Goal: Transaction & Acquisition: Purchase product/service

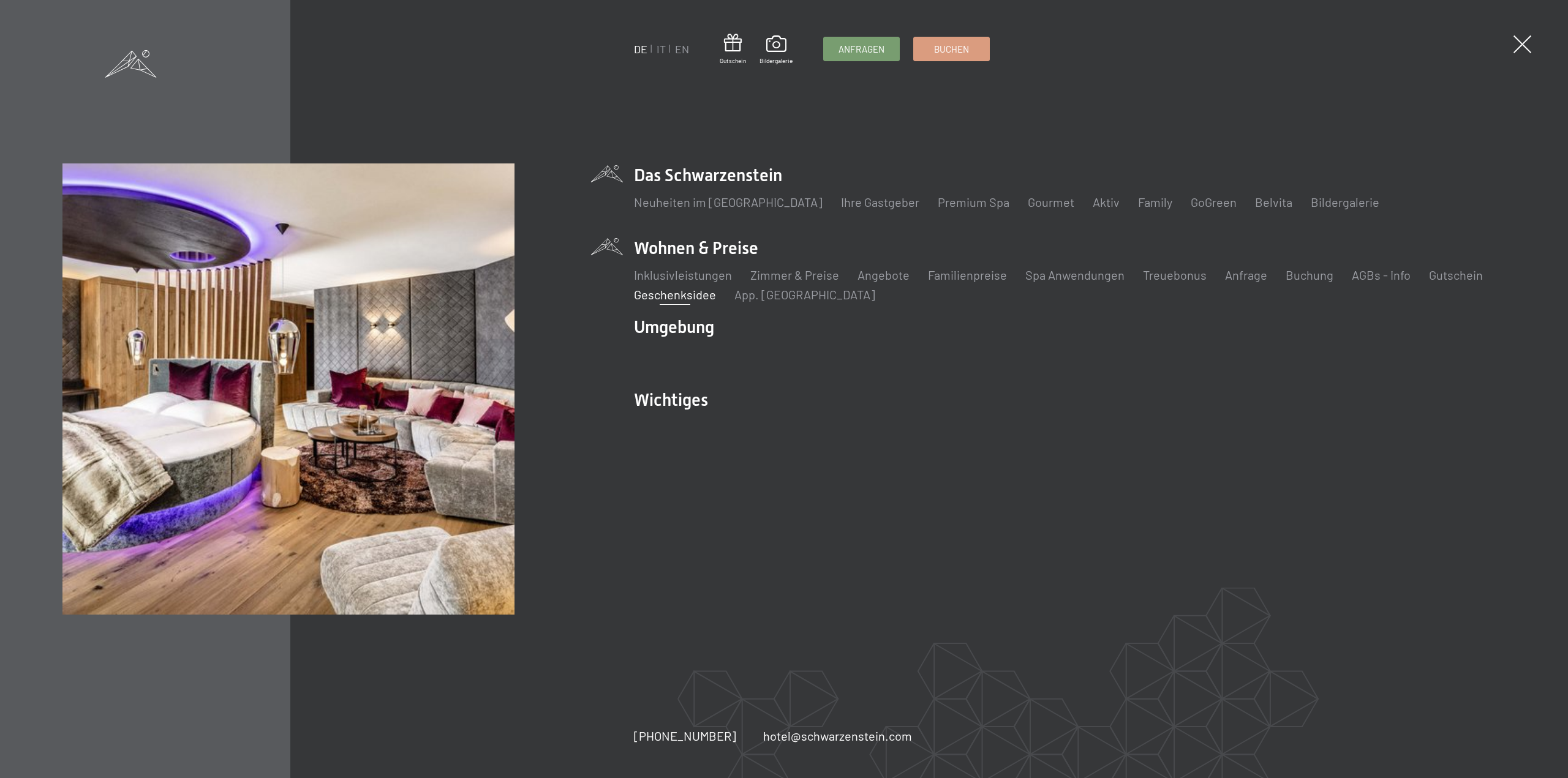
click at [688, 297] on link "Geschenksidee" at bounding box center [675, 294] width 82 height 15
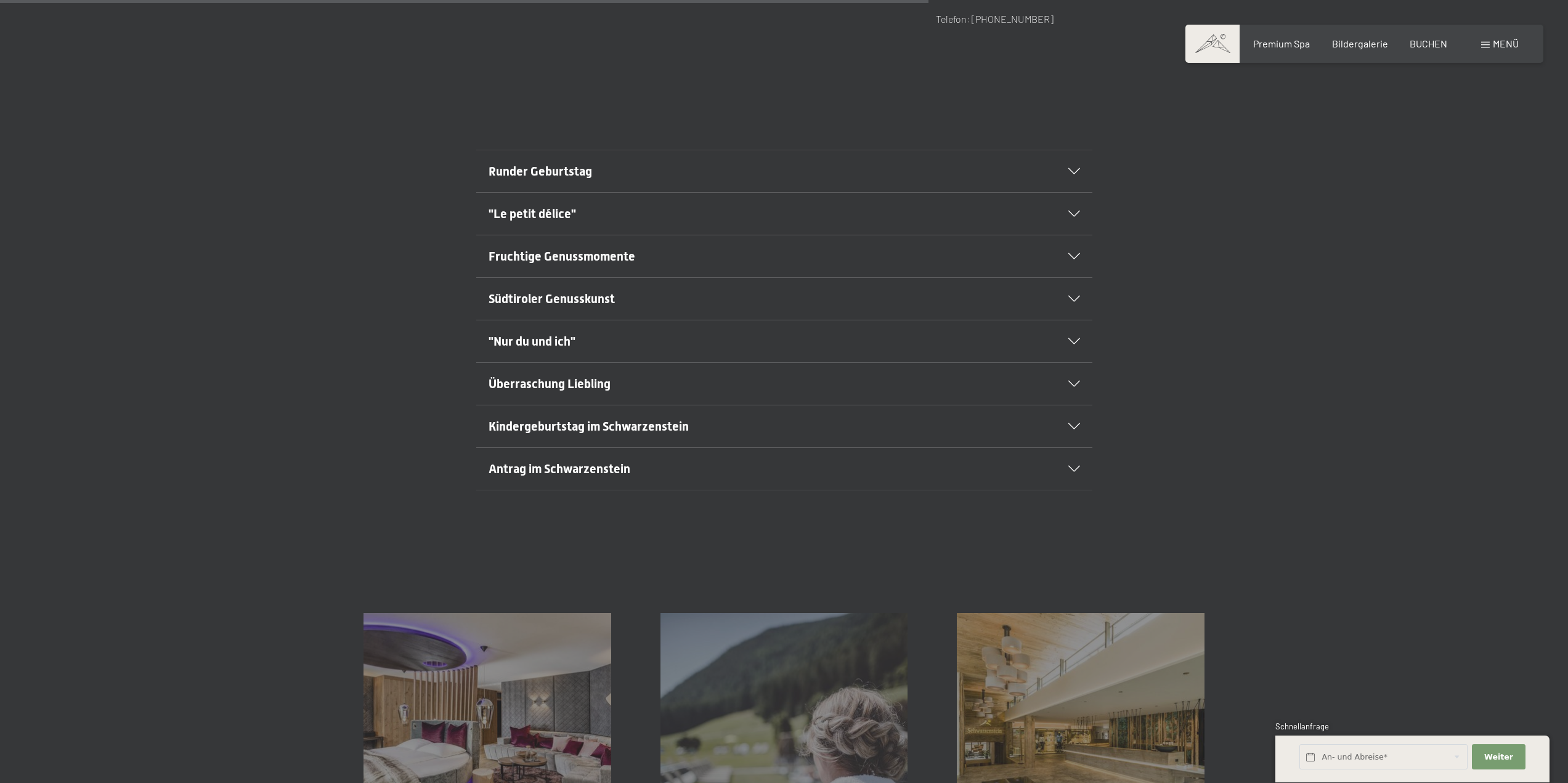
scroll to position [740, 0]
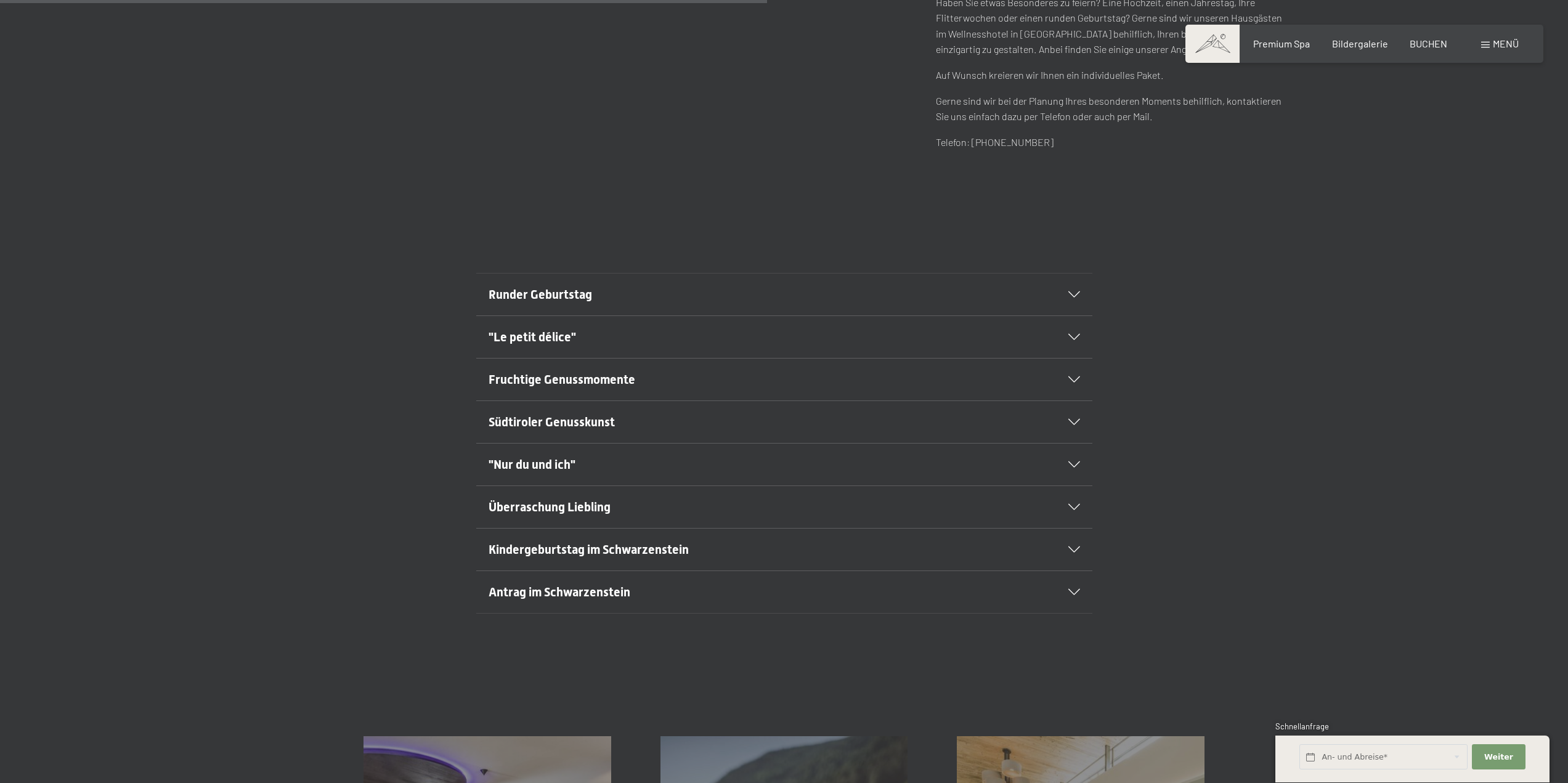
click at [545, 299] on span "Runder Geburtstag" at bounding box center [540, 294] width 103 height 15
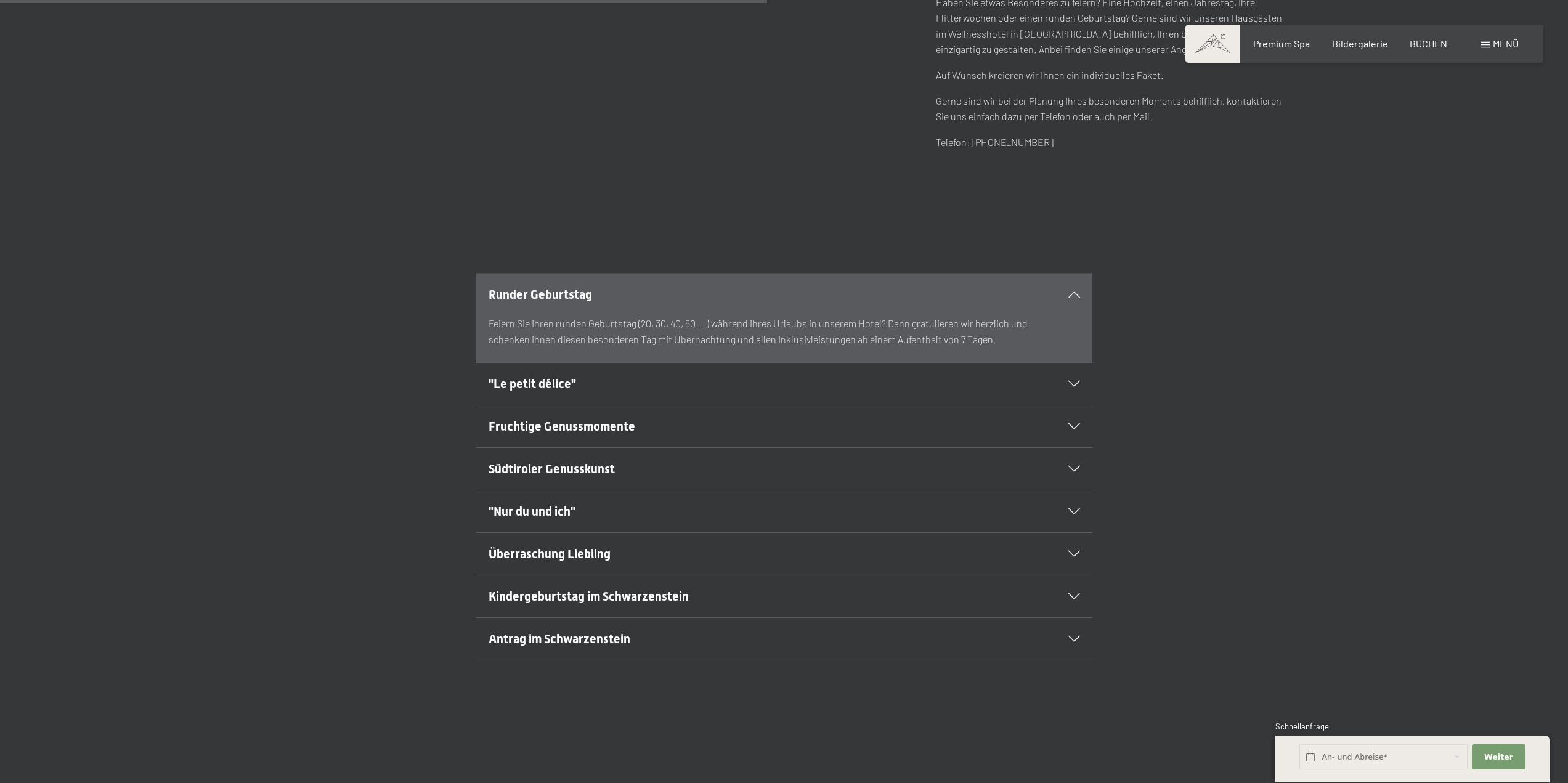
click at [545, 299] on span "Runder Geburtstag" at bounding box center [540, 294] width 103 height 15
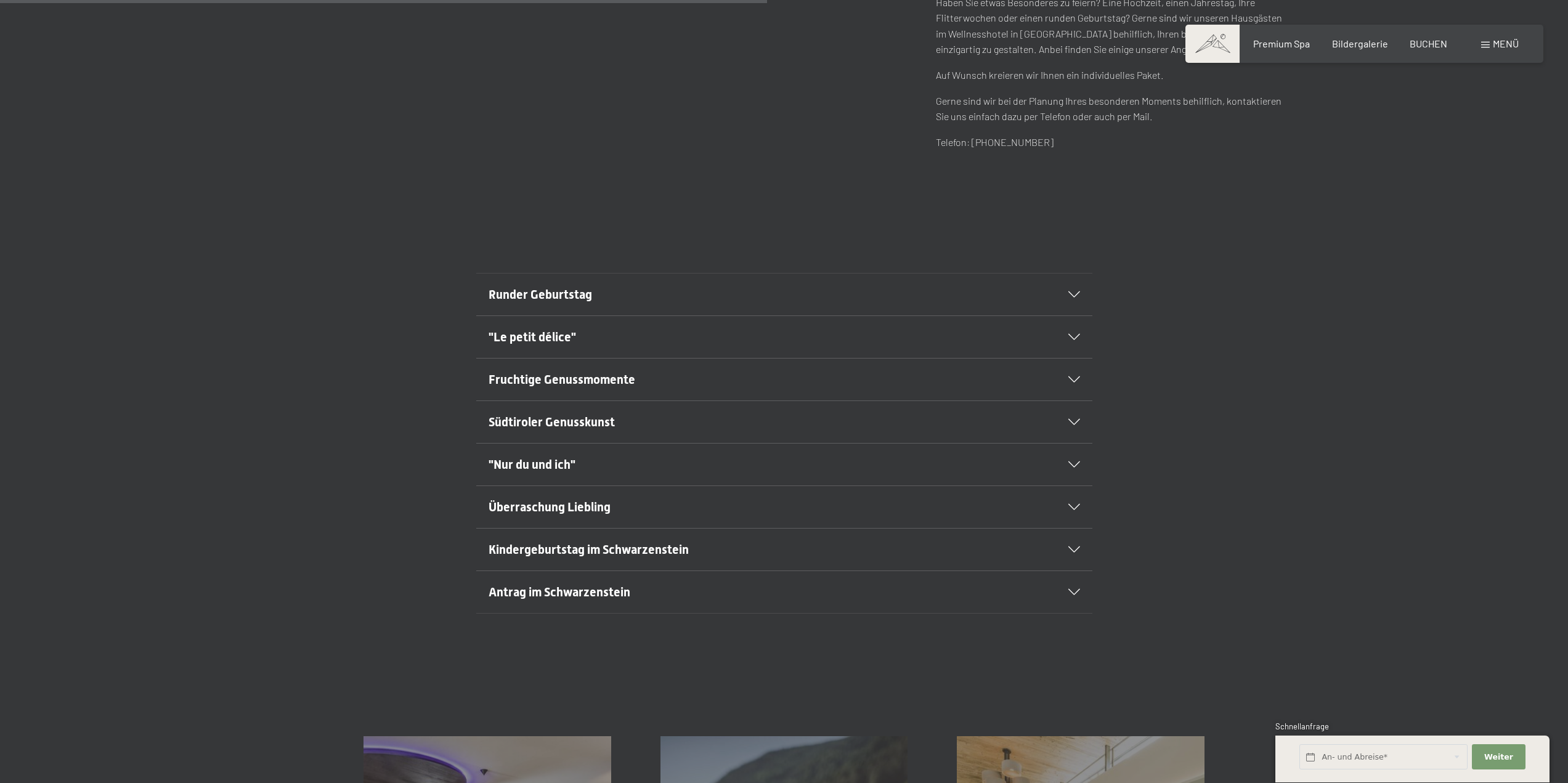
click at [532, 329] on h2 ""Le petit délice"" at bounding box center [755, 337] width 533 height 17
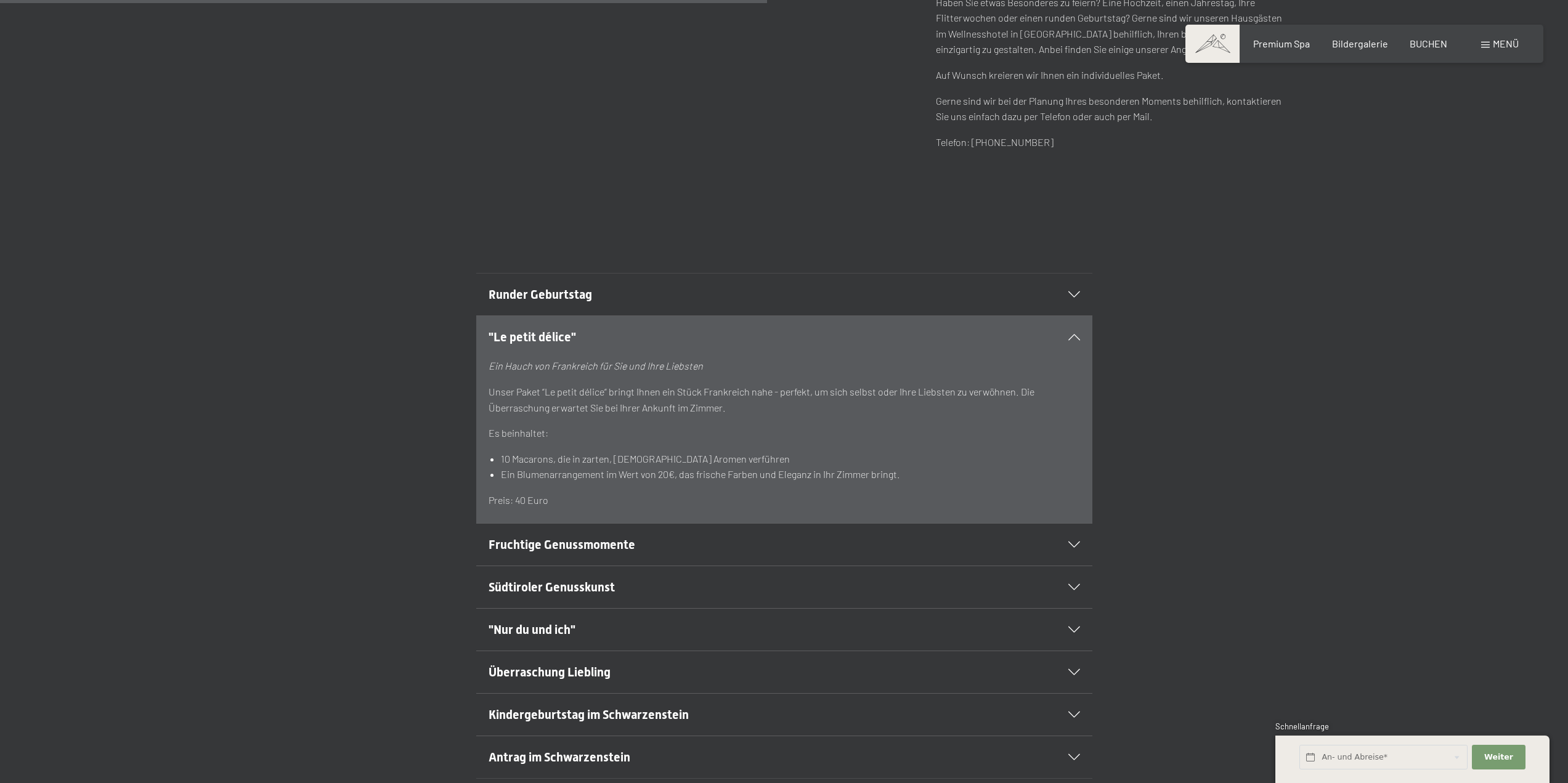
click at [532, 329] on h2 ""Le petit délice"" at bounding box center [755, 337] width 533 height 17
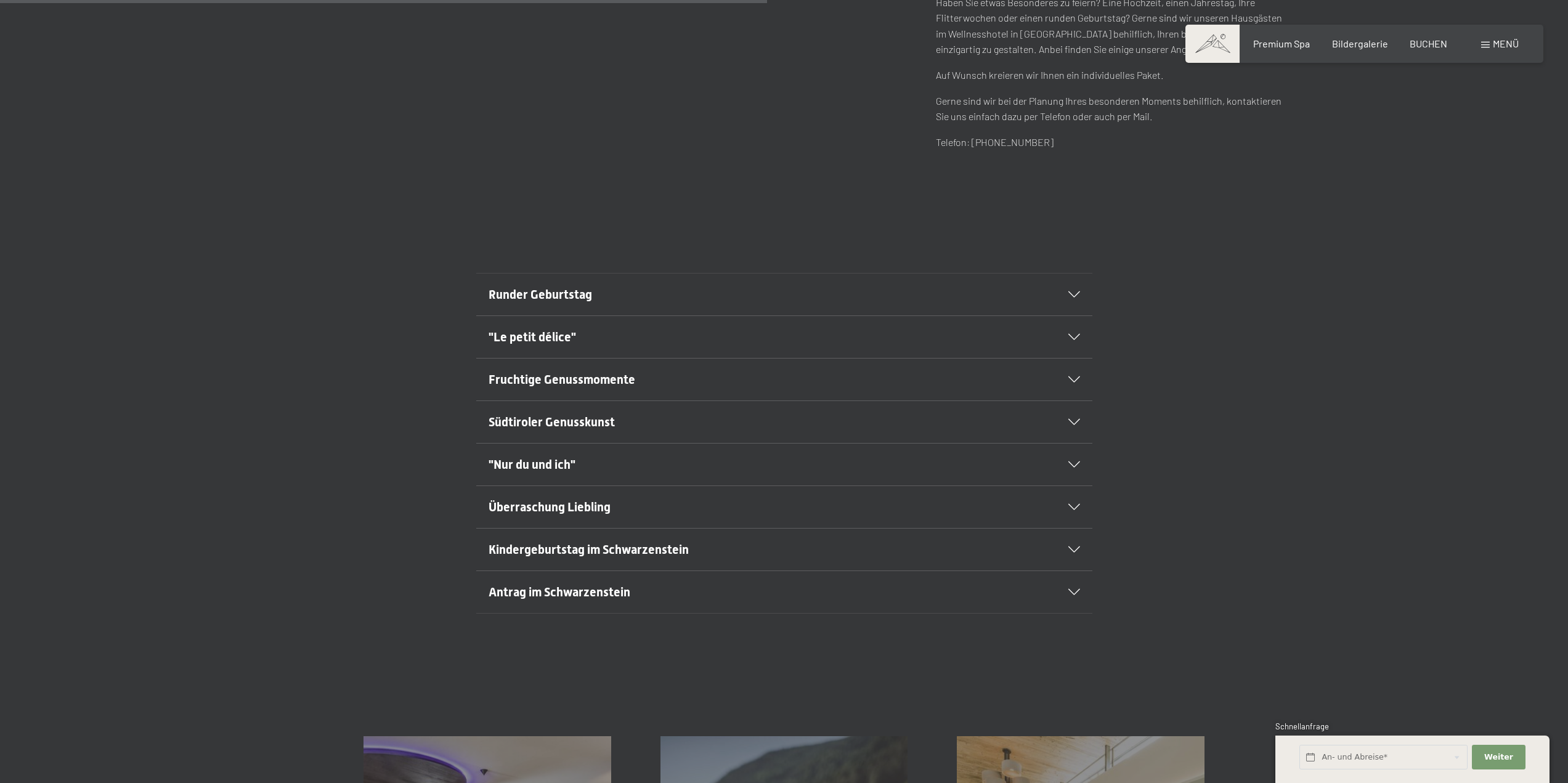
click at [539, 380] on span "Fruchtige Genussmomente" at bounding box center [562, 379] width 147 height 15
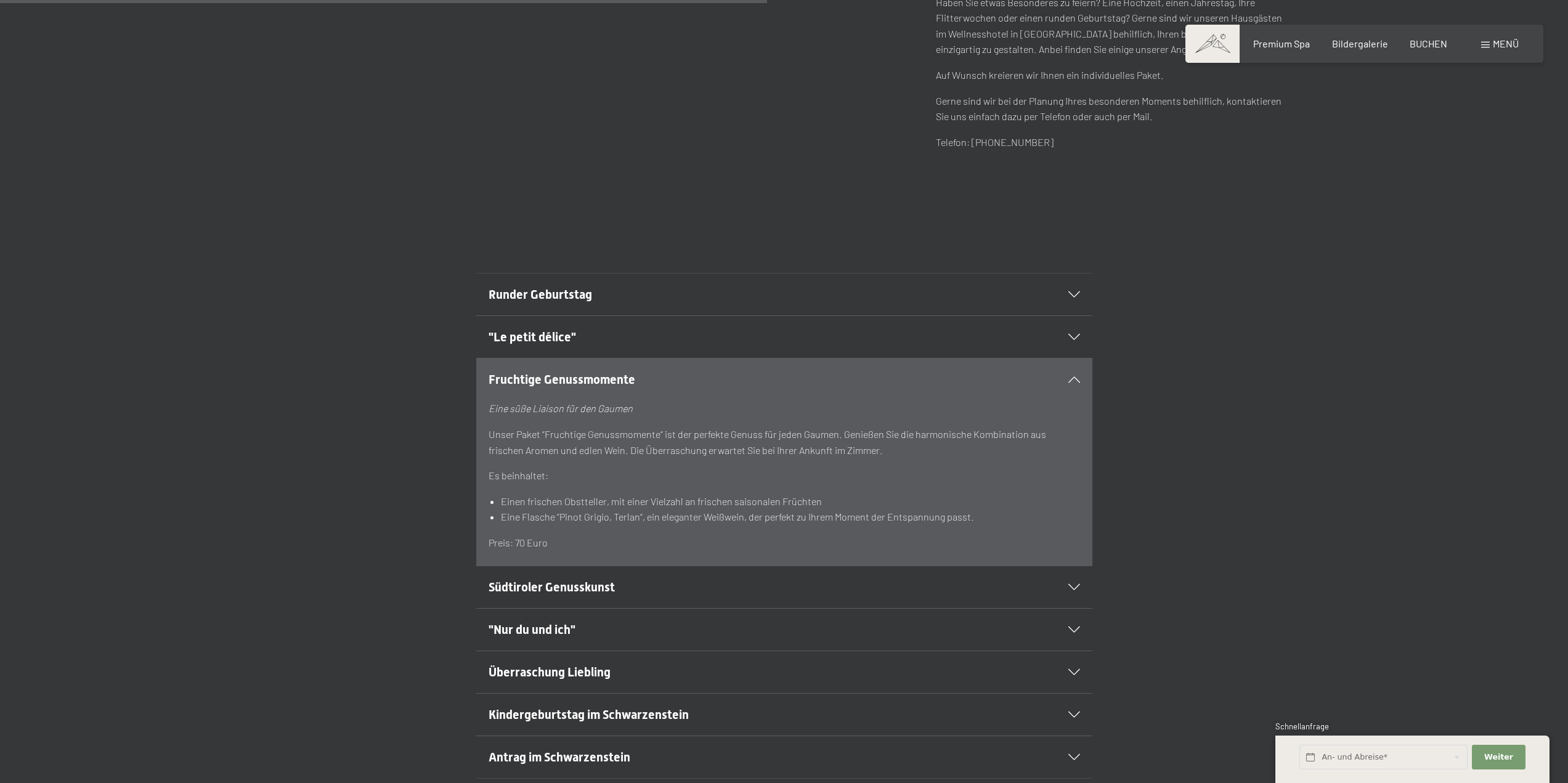
click at [539, 380] on span "Fruchtige Genussmomente" at bounding box center [562, 379] width 147 height 15
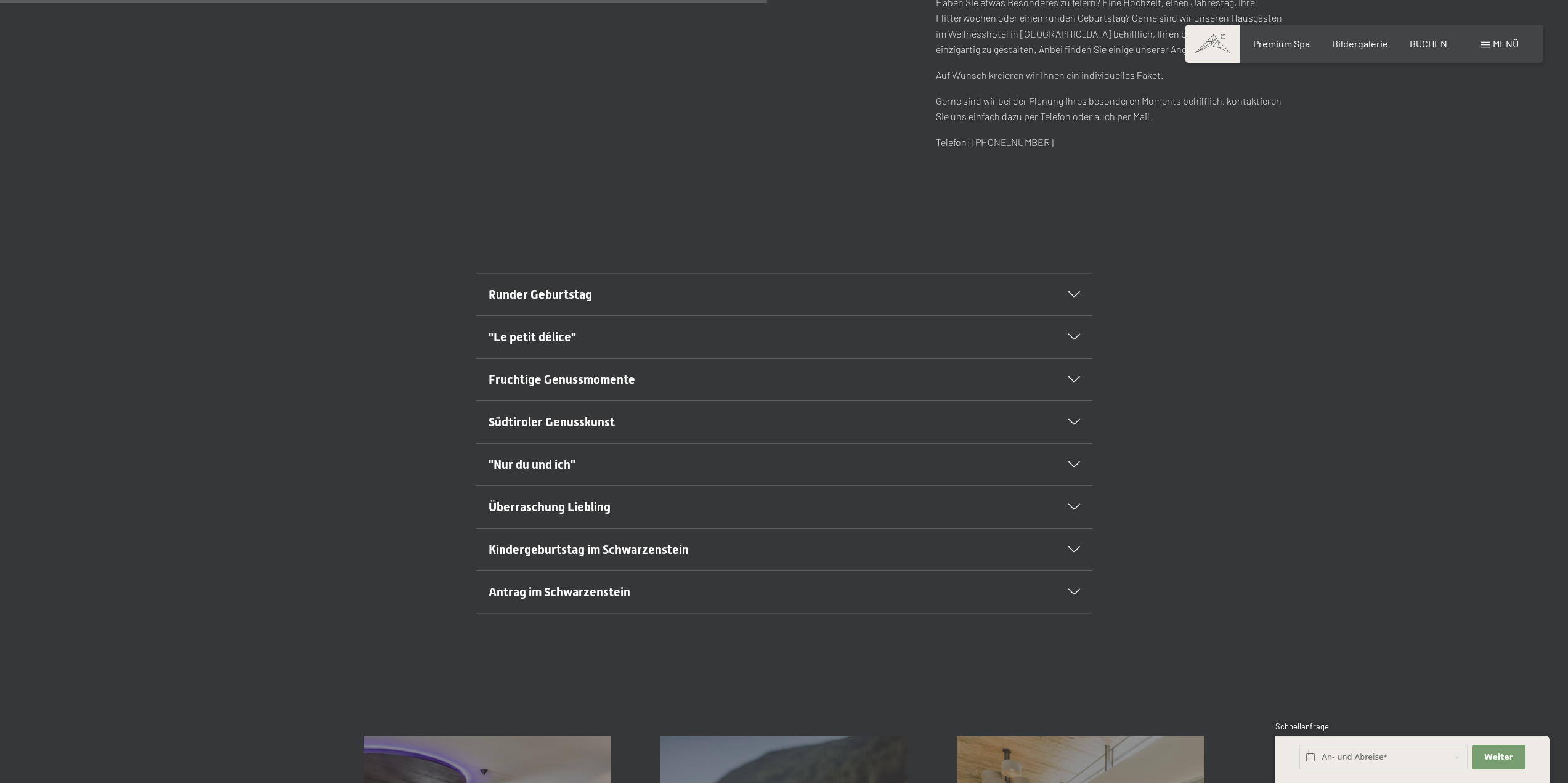
click at [560, 428] on span "Südtiroler Genusskunst" at bounding box center [552, 422] width 127 height 15
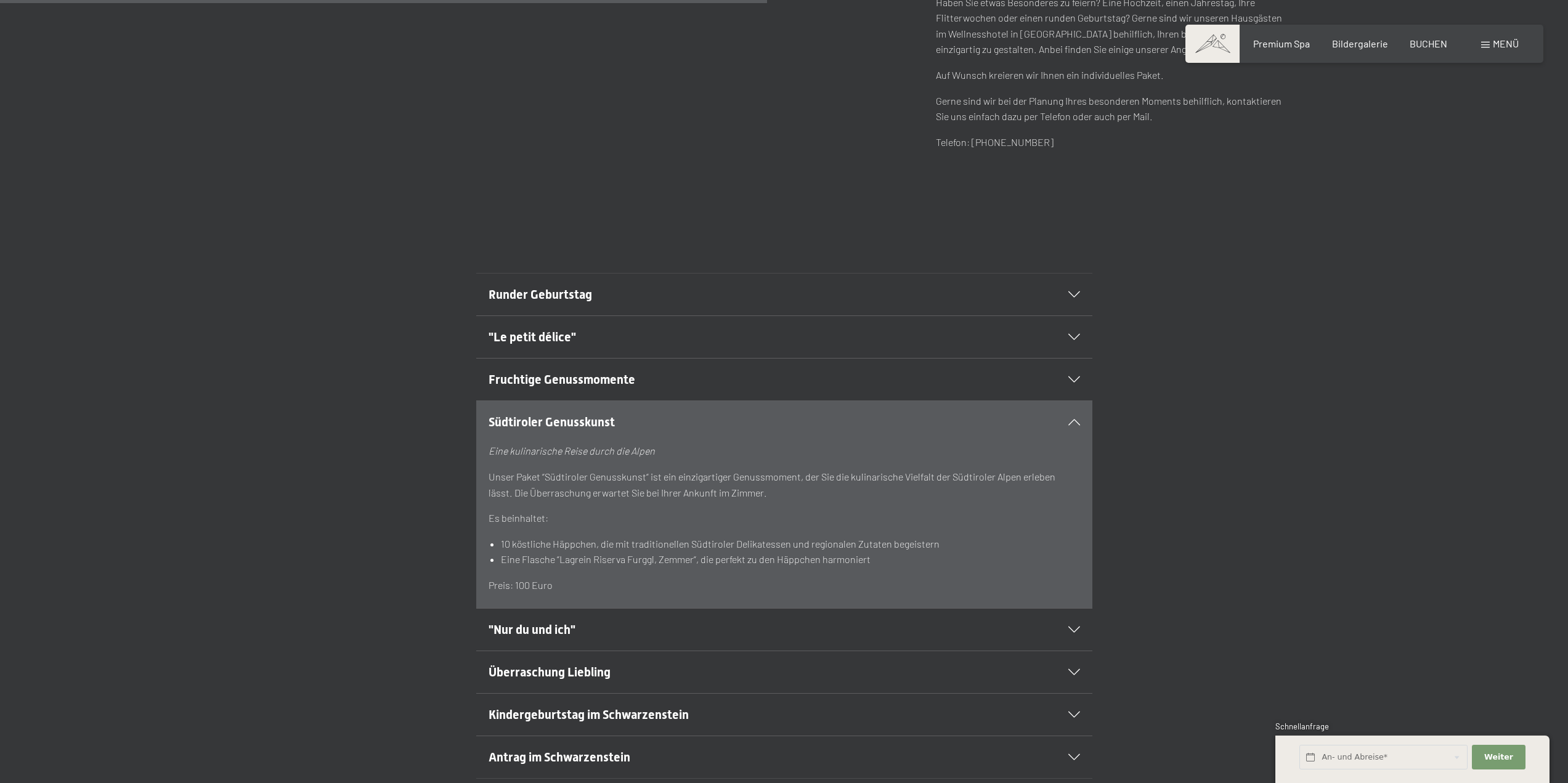
click at [559, 428] on span "Südtiroler Genusskunst" at bounding box center [552, 422] width 127 height 15
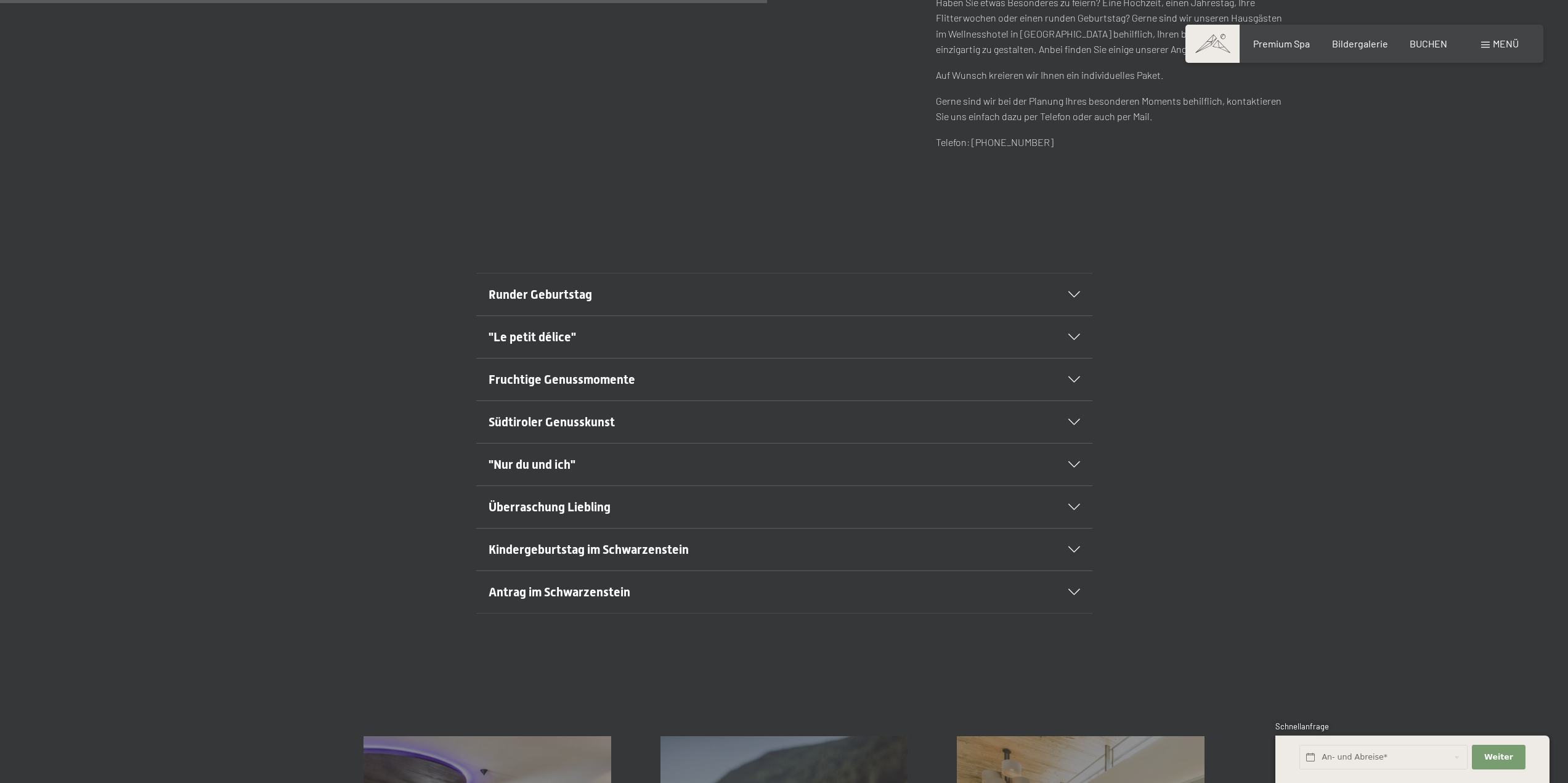
click at [547, 470] on span ""Nur du und ich"" at bounding box center [532, 464] width 87 height 15
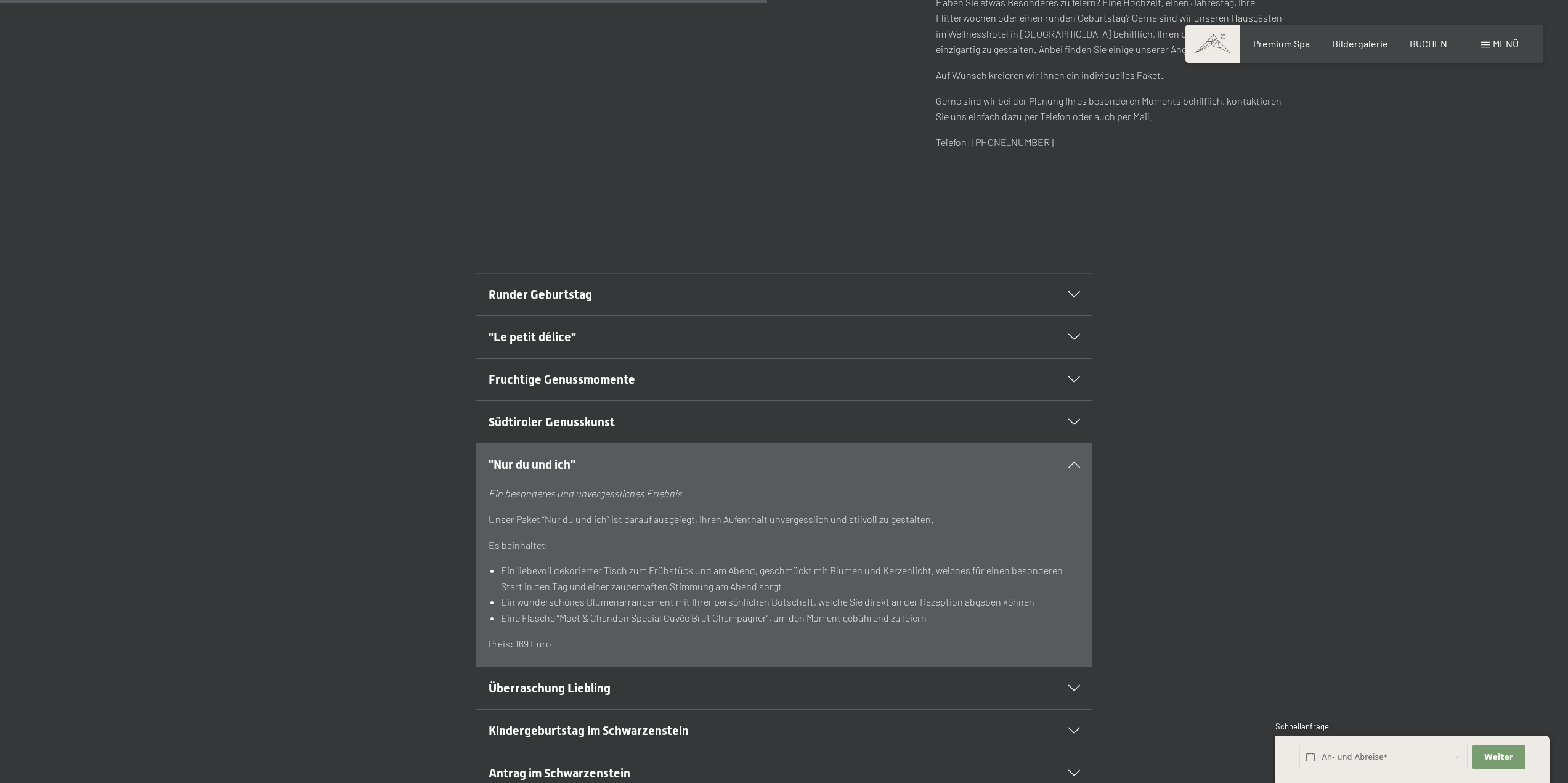
click at [547, 470] on span ""Nur du und ich"" at bounding box center [532, 464] width 87 height 15
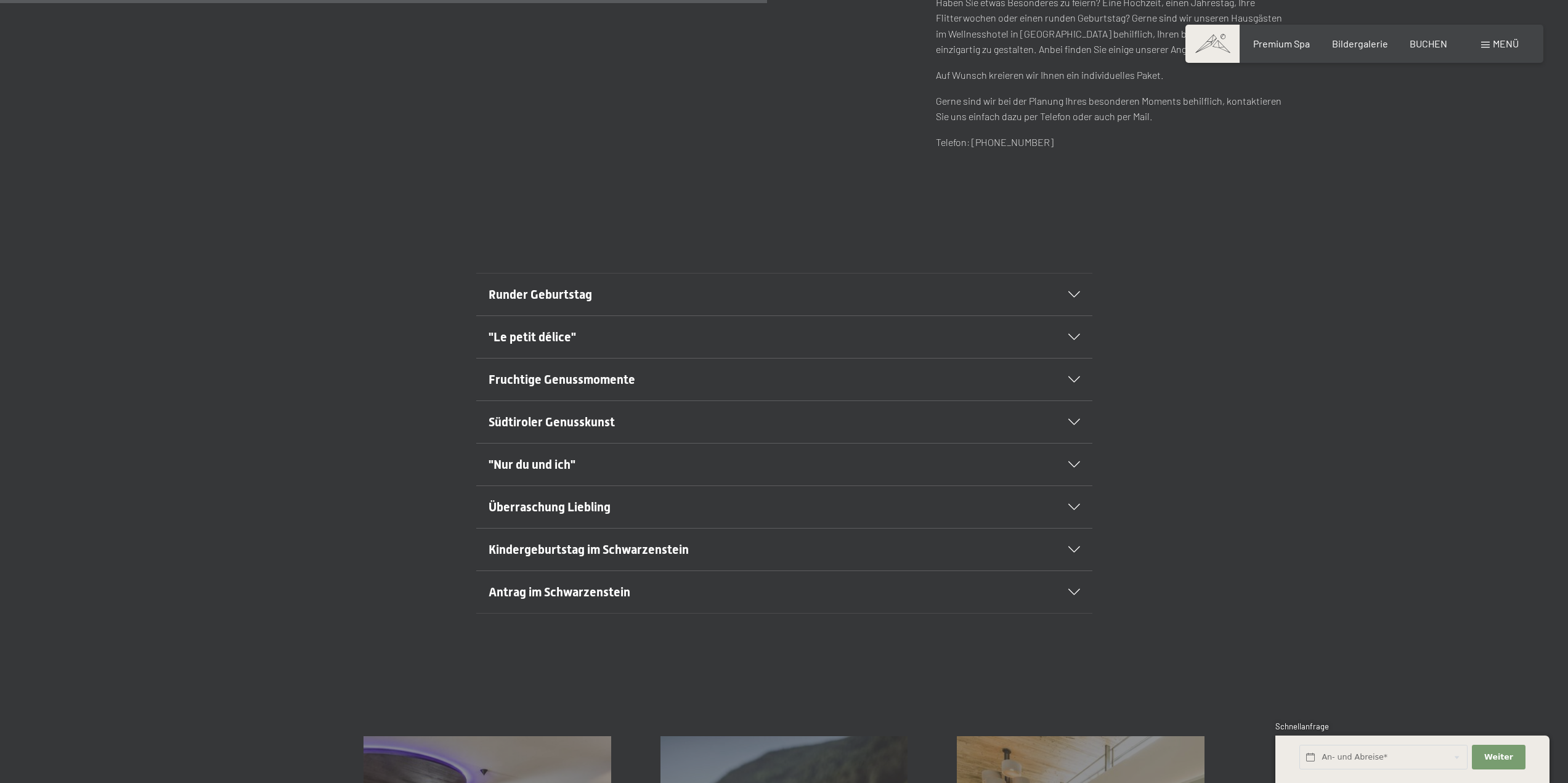
click at [533, 504] on span "Überraschung Liebling" at bounding box center [549, 507] width 122 height 15
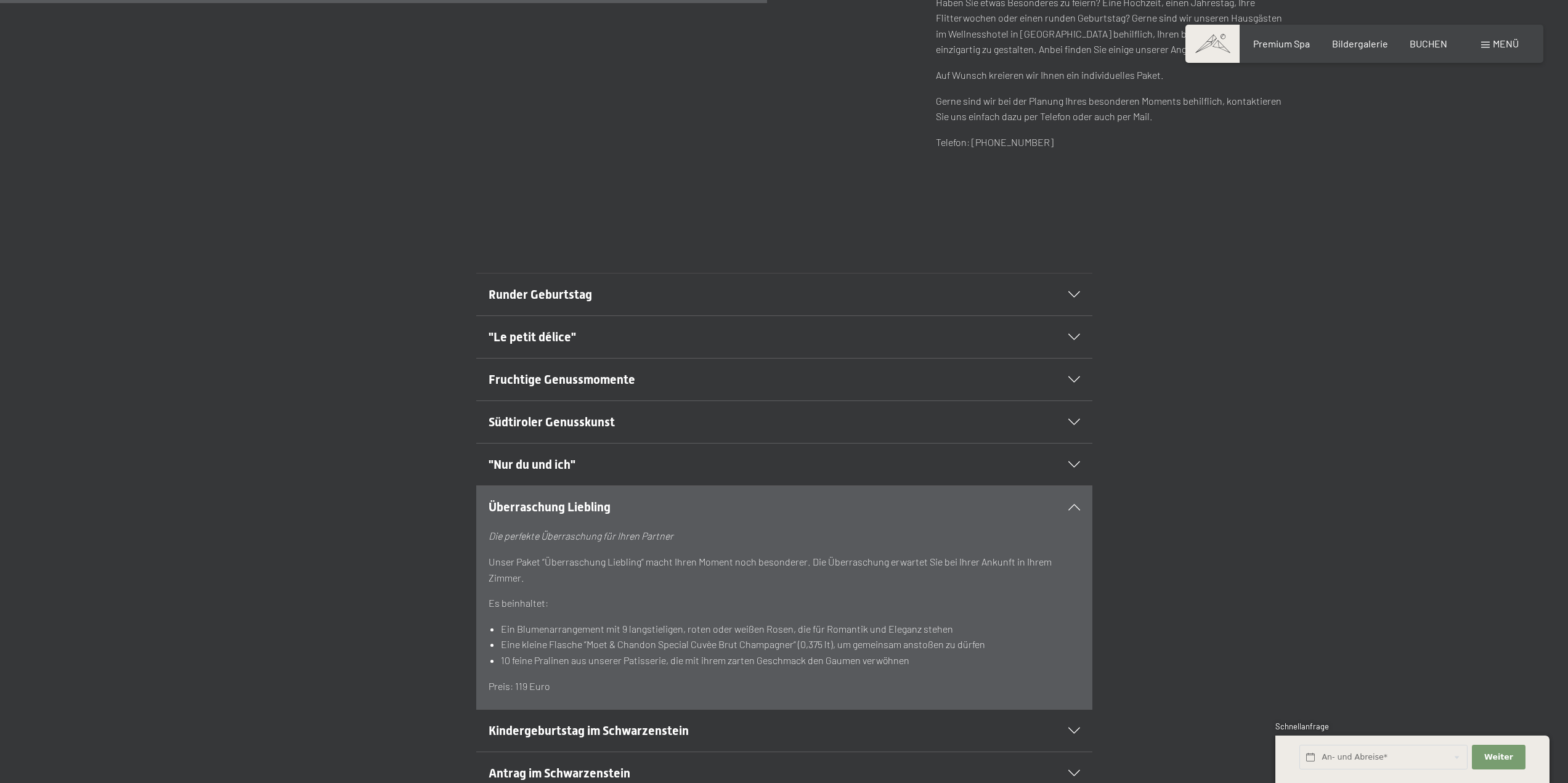
click at [533, 504] on span "Überraschung Liebling" at bounding box center [549, 507] width 122 height 15
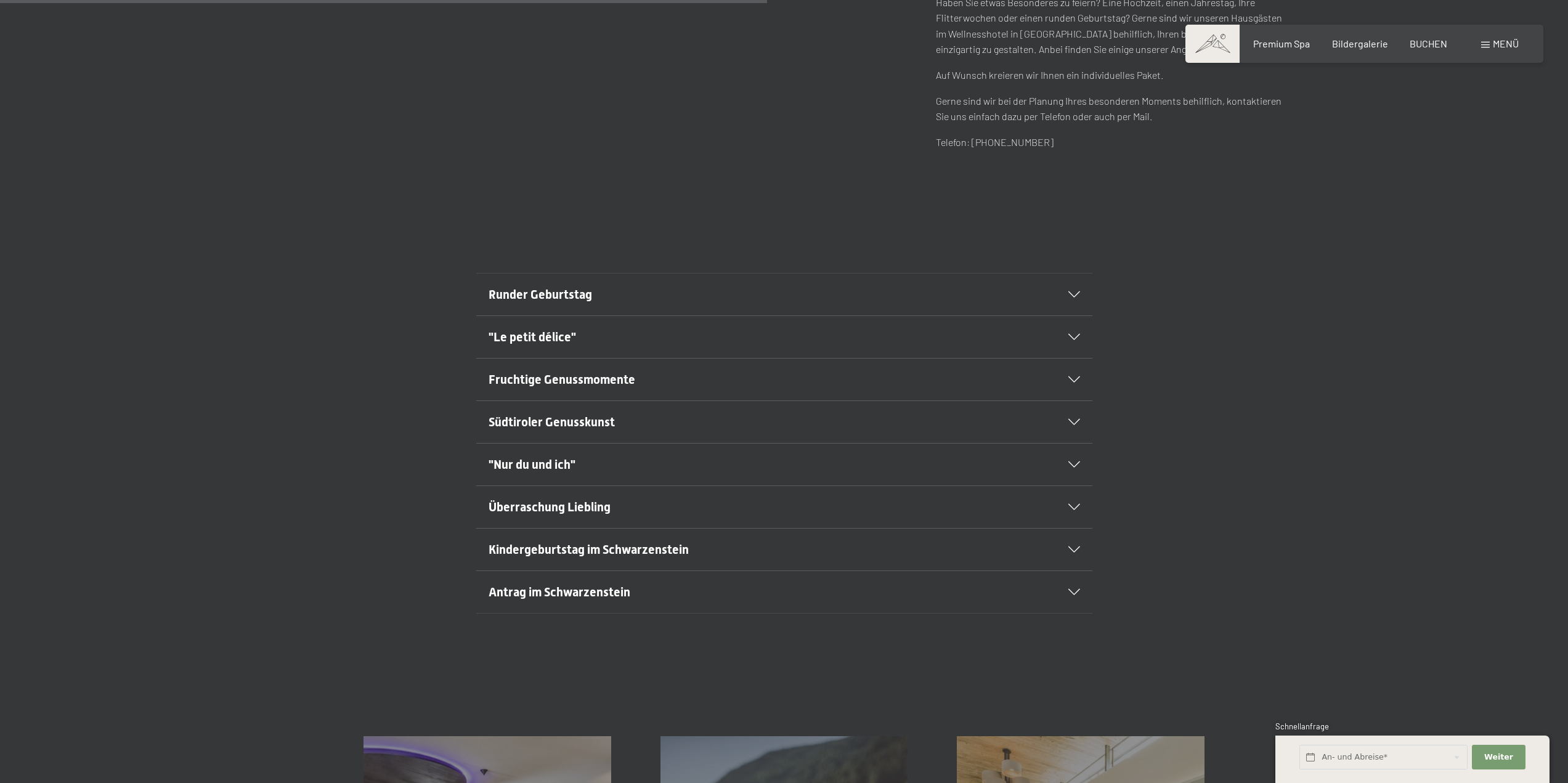
click at [544, 549] on span "Kindergeburtstag im Schwarzenstein" at bounding box center [589, 549] width 200 height 15
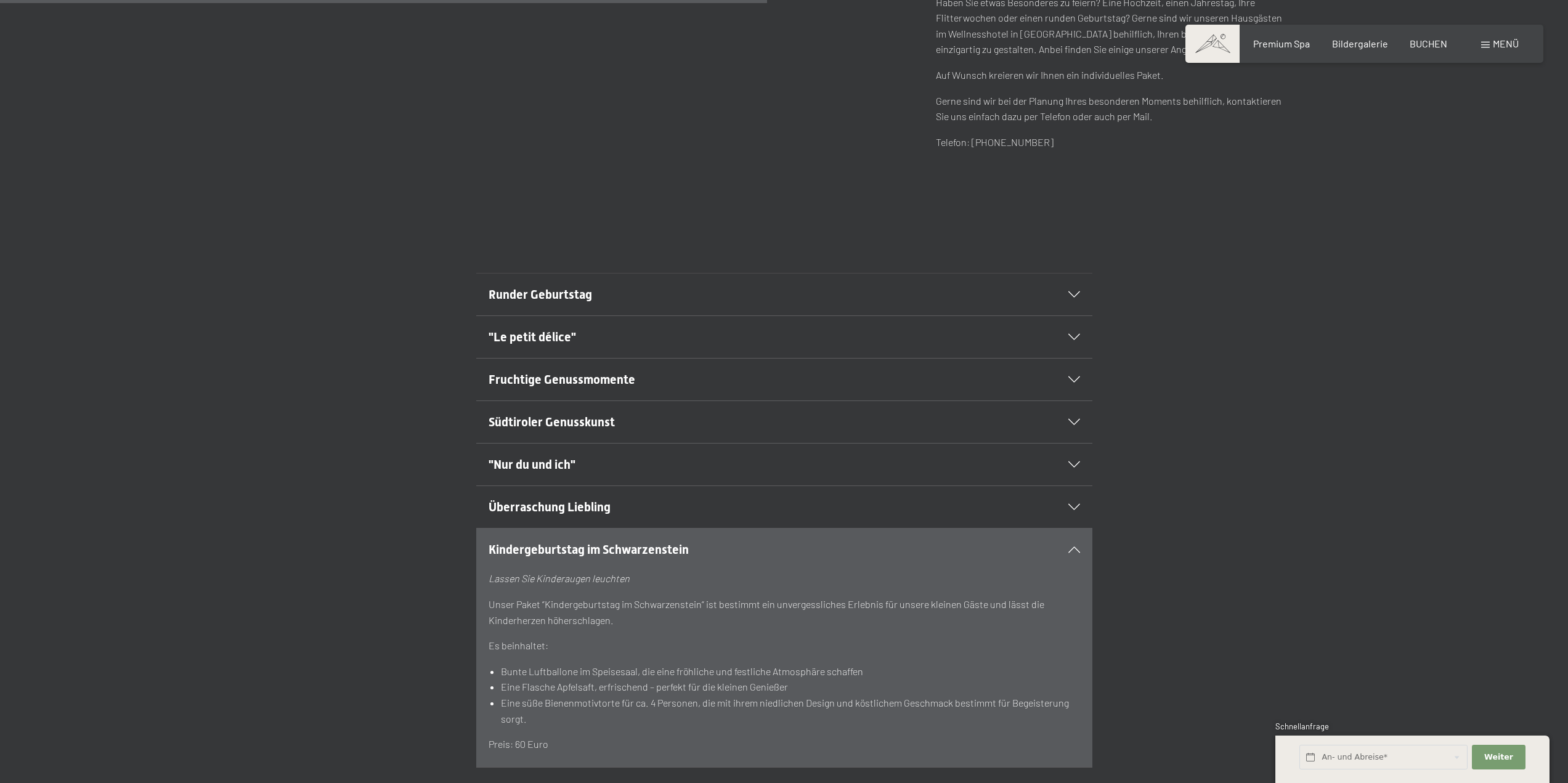
click at [544, 549] on span "Kindergeburtstag im Schwarzenstein" at bounding box center [589, 549] width 200 height 15
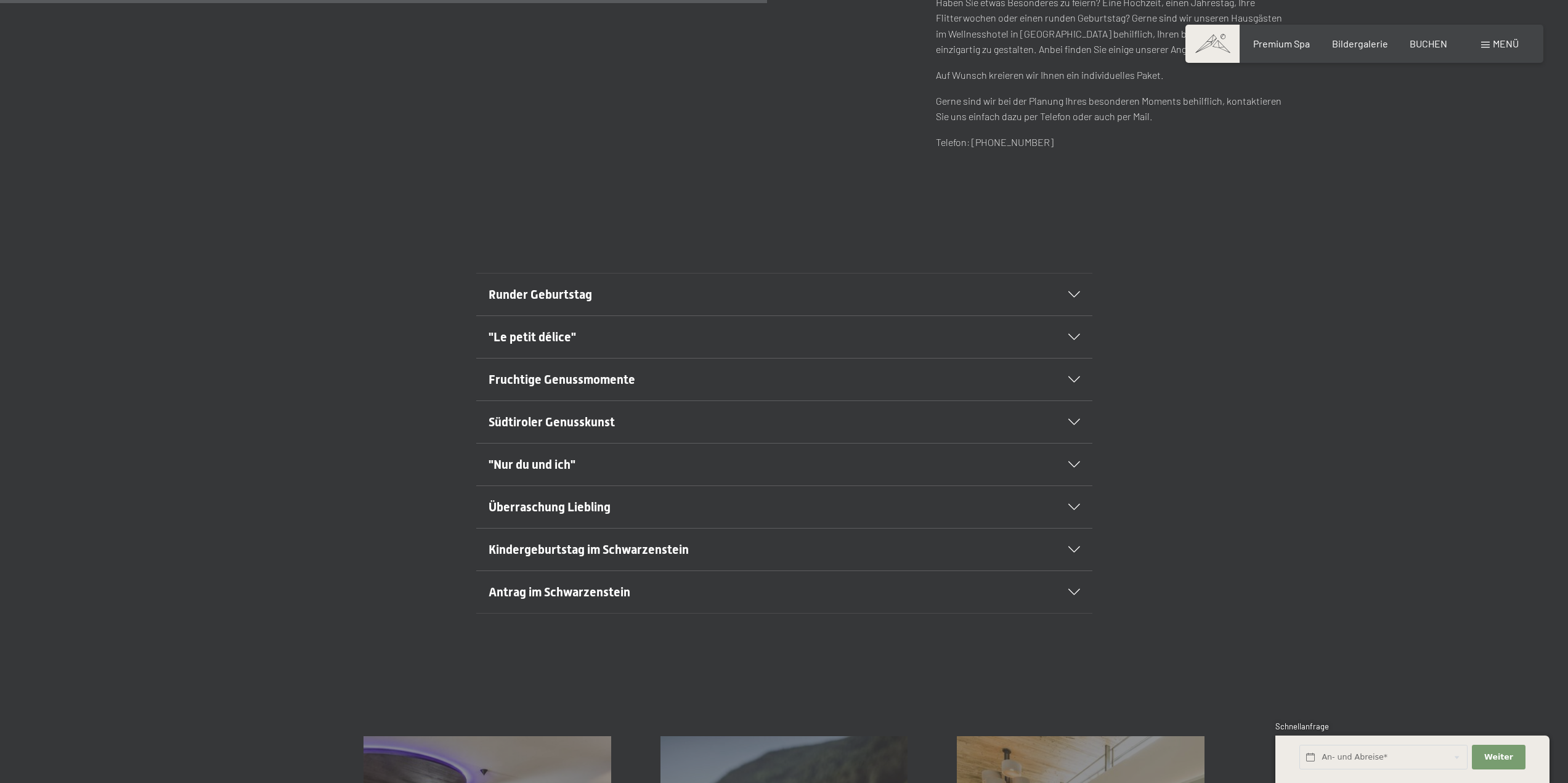
click at [542, 588] on span "Antrag im Schwarzenstein" at bounding box center [559, 591] width 142 height 15
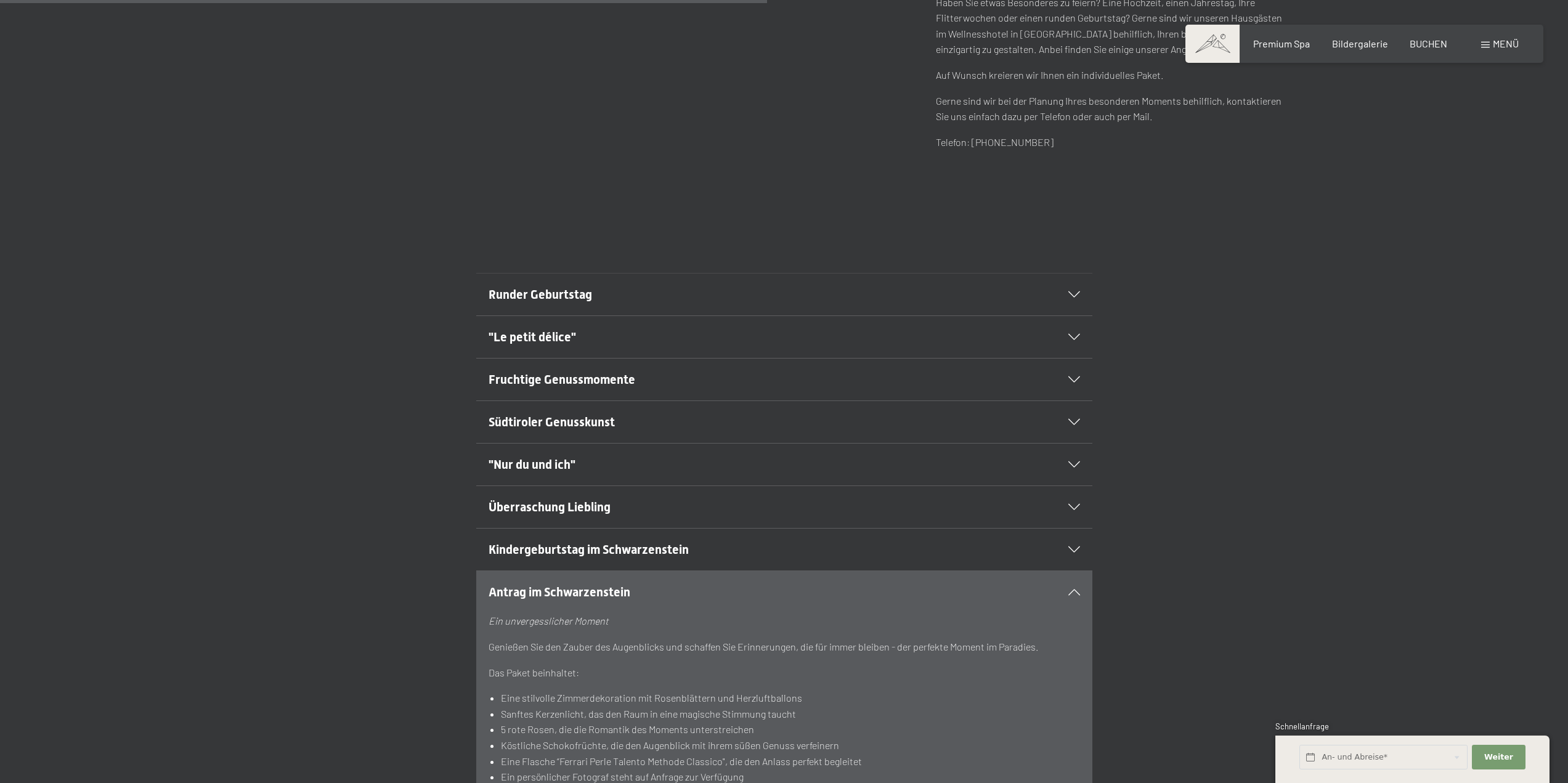
scroll to position [863, 0]
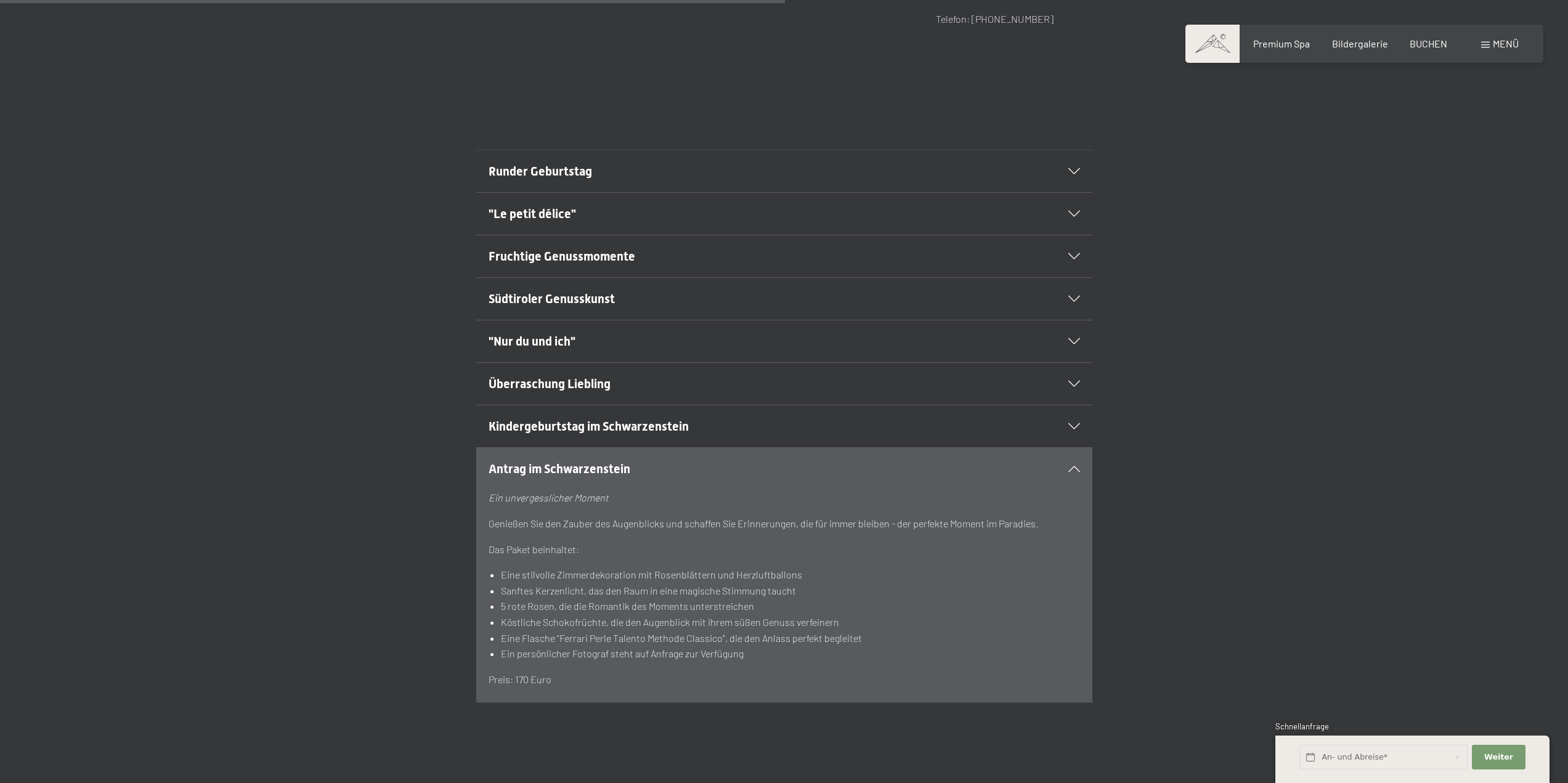
click at [545, 419] on span "Kindergeburtstag im Schwarzenstein" at bounding box center [589, 426] width 200 height 15
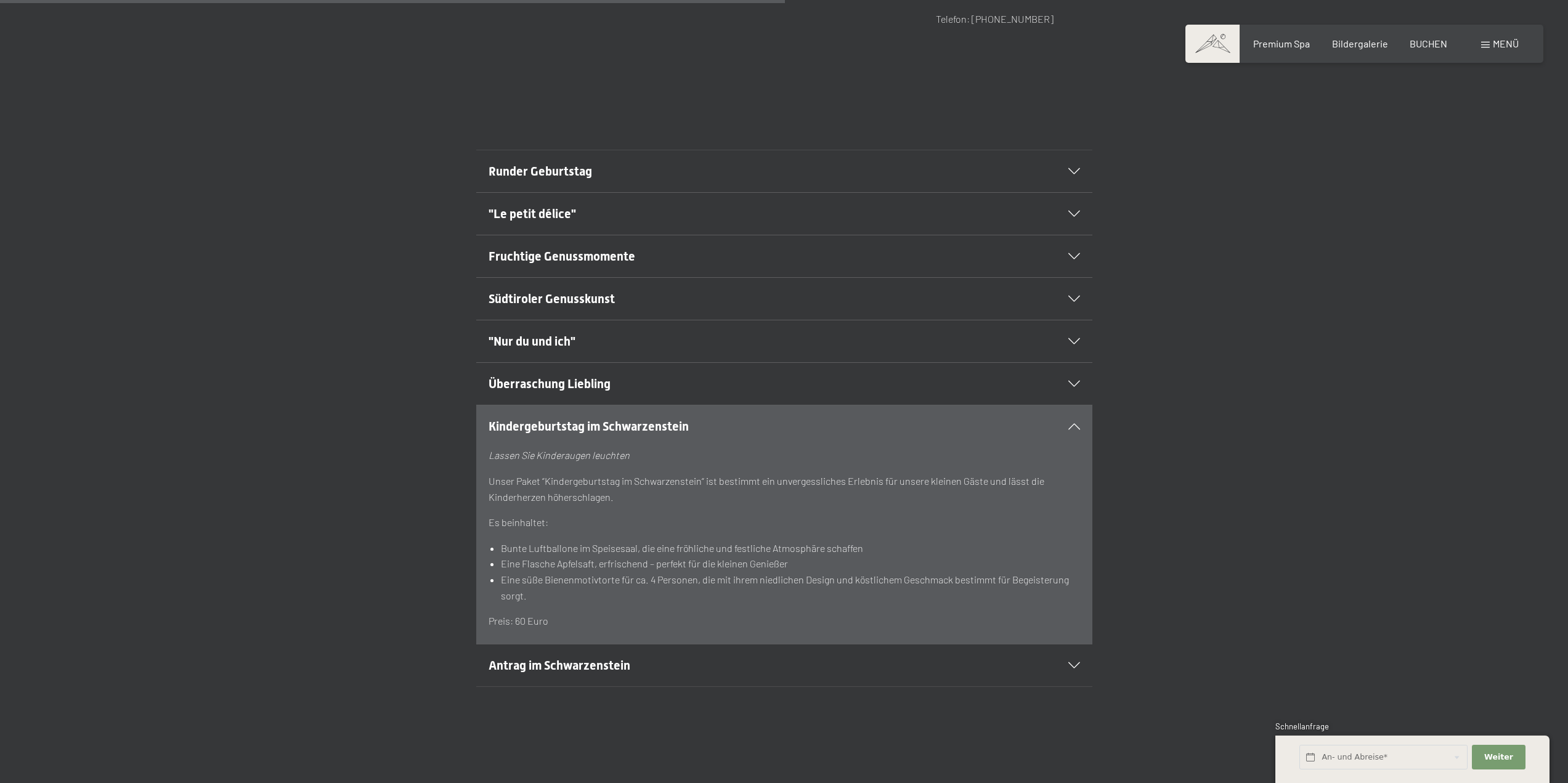
click at [545, 419] on span "Kindergeburtstag im Schwarzenstein" at bounding box center [589, 426] width 200 height 15
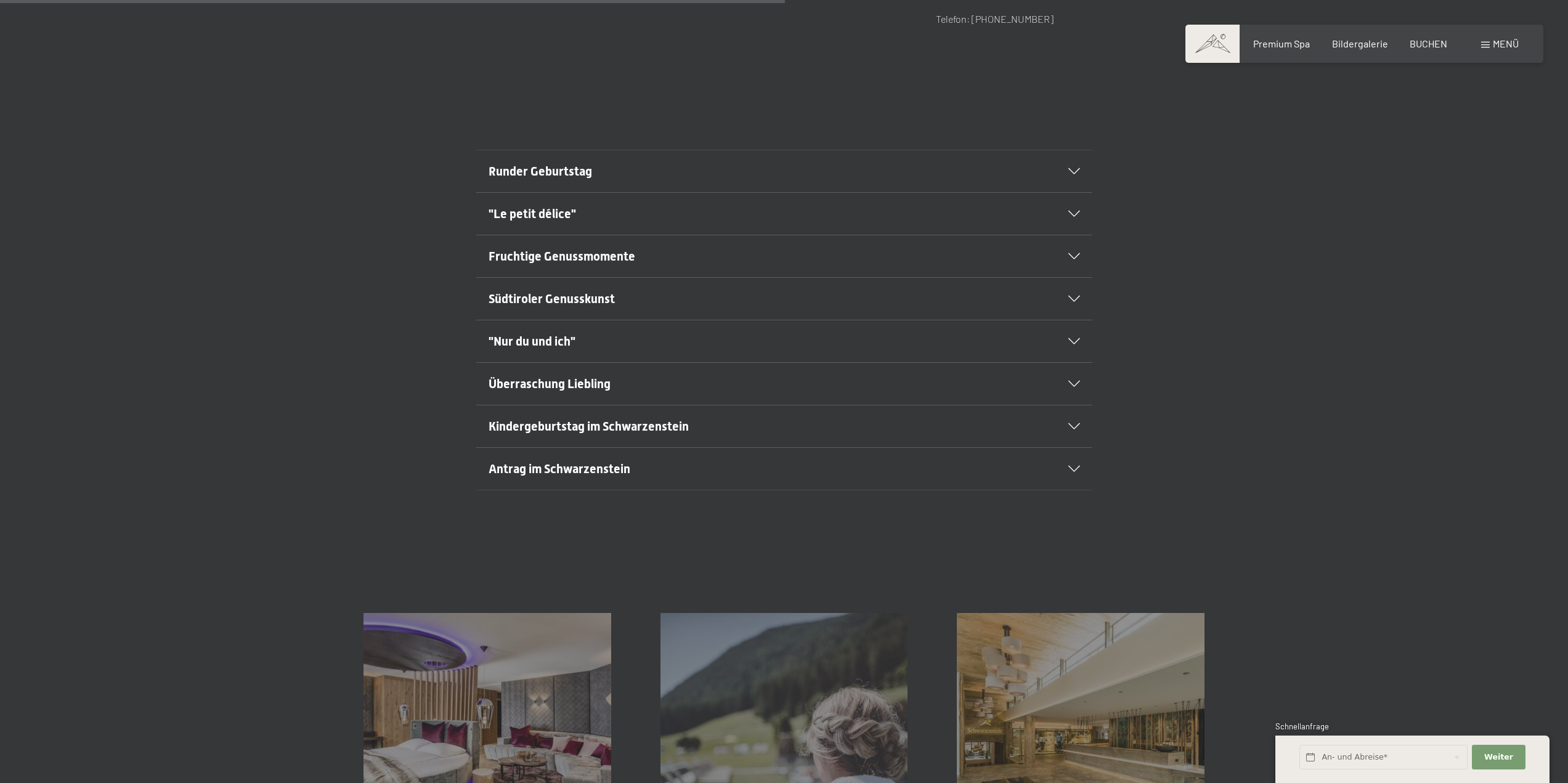
click at [547, 161] on div "Runder Geburtstag" at bounding box center [784, 171] width 591 height 42
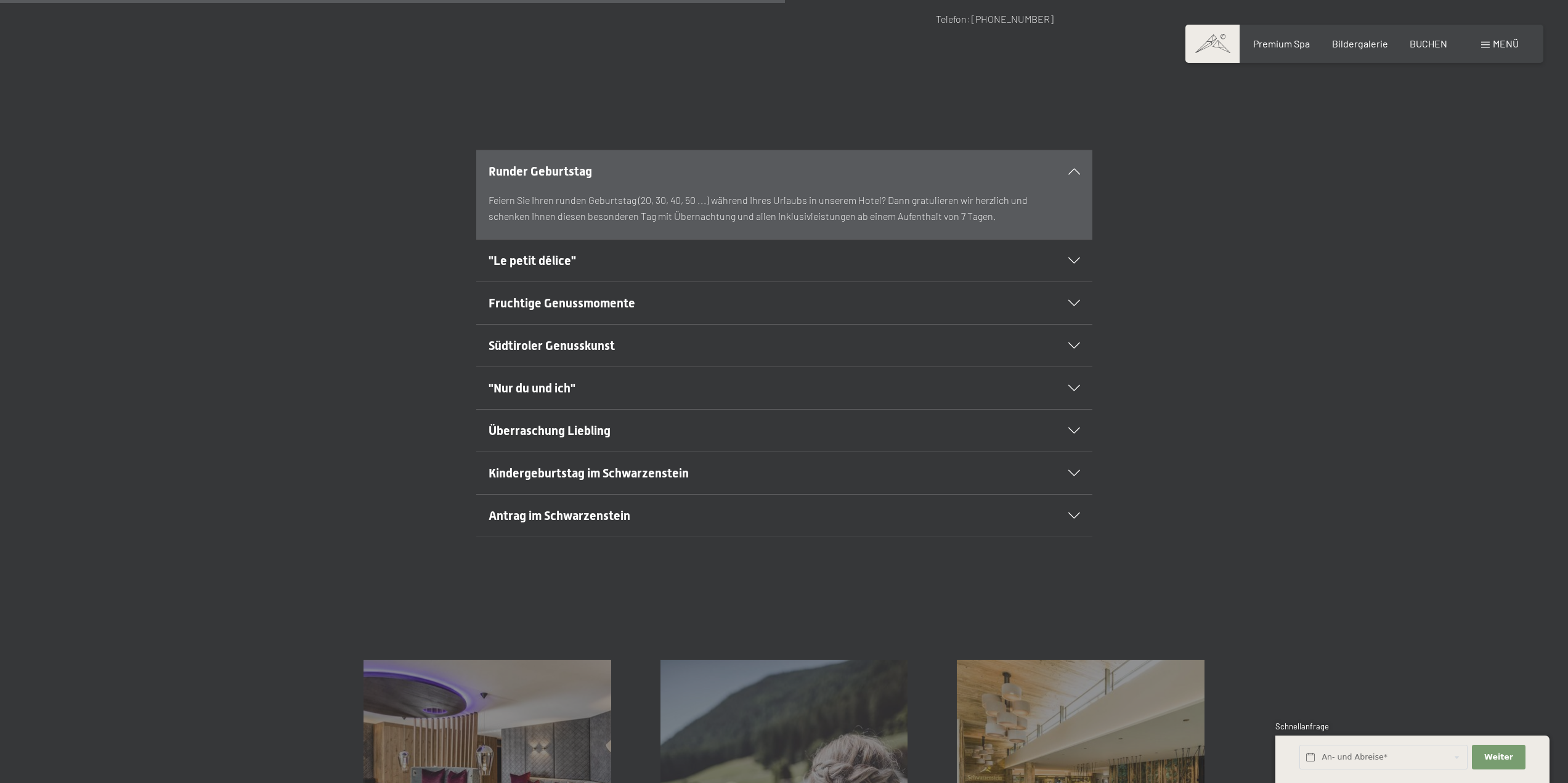
click at [547, 161] on div "Runder Geburtstag" at bounding box center [784, 171] width 591 height 42
